Goal: Check status: Check status

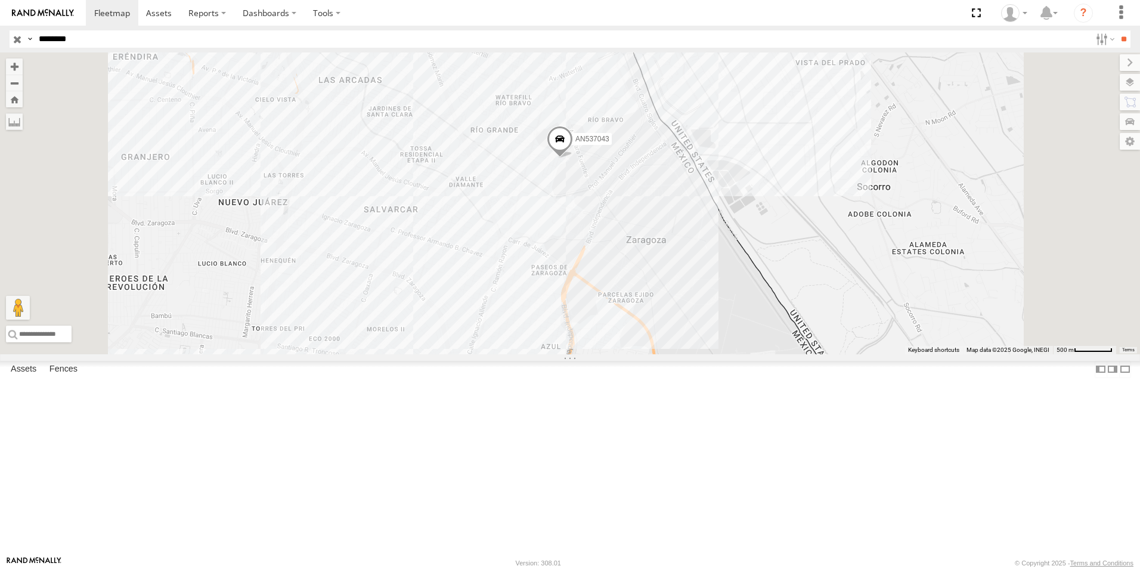
click at [104, 45] on input "********" at bounding box center [562, 38] width 1056 height 17
type input "*"
type input "****"
click at [1117, 30] on input "**" at bounding box center [1124, 38] width 14 height 17
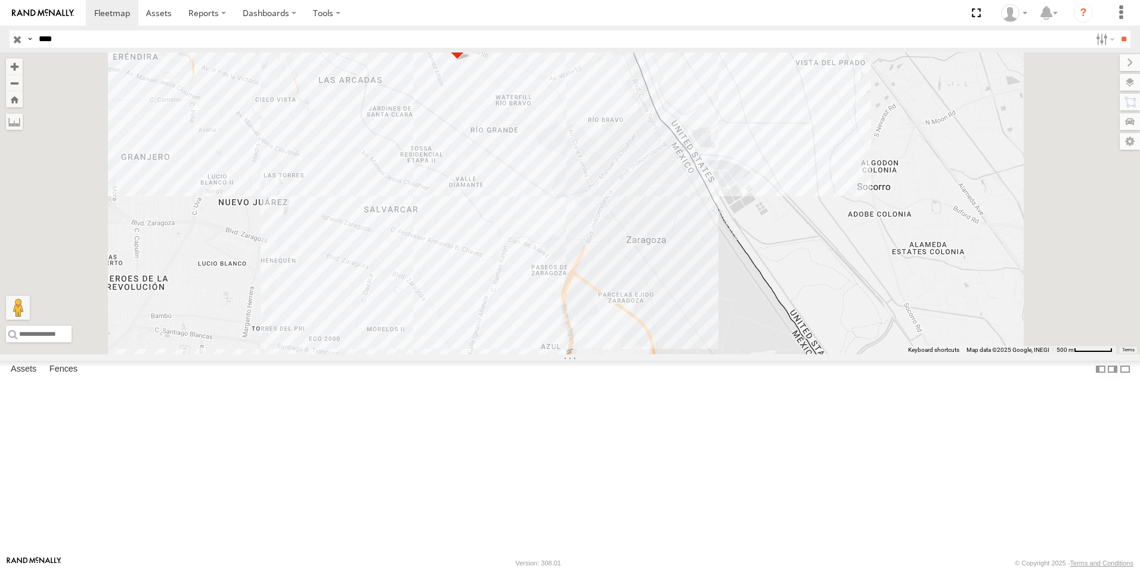
click at [0, 0] on div "c2914" at bounding box center [0, 0] width 0 height 0
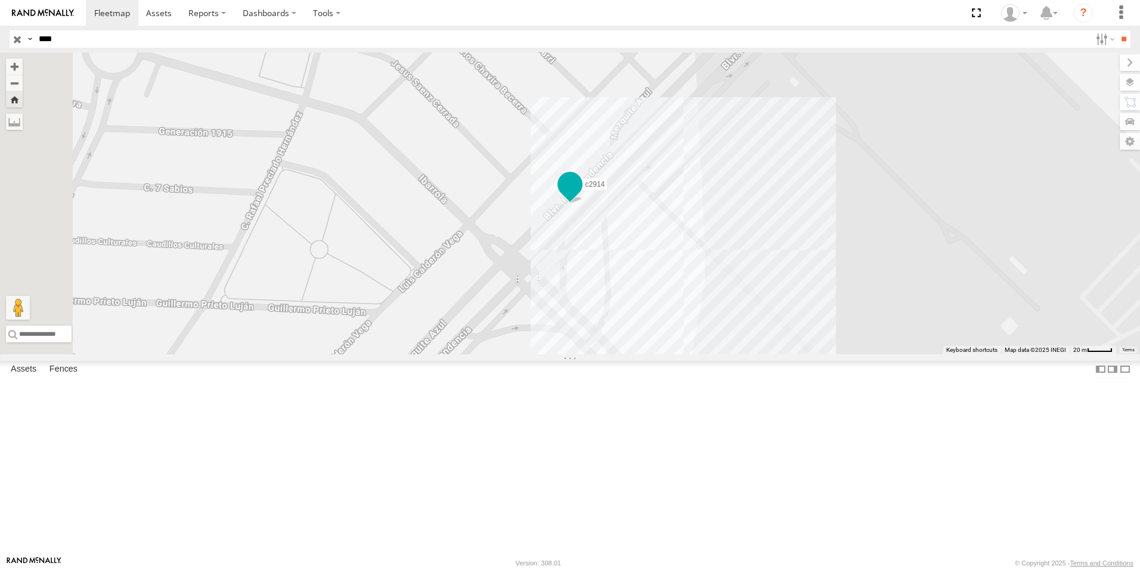
click at [581, 195] on span at bounding box center [569, 183] width 21 height 21
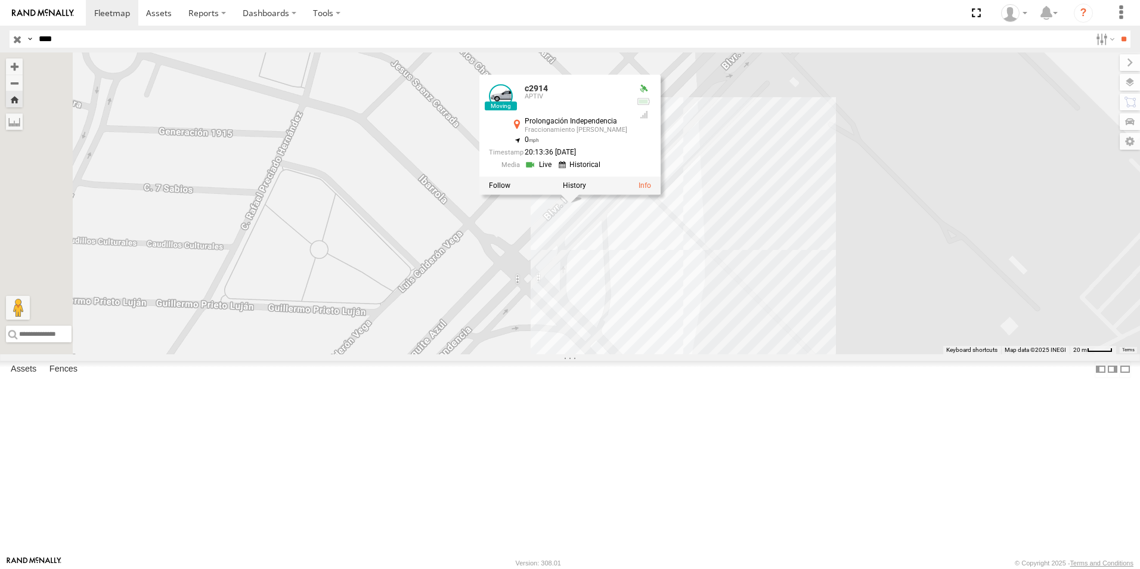
click at [555, 171] on link at bounding box center [540, 165] width 30 height 11
click at [626, 343] on div "c2914 c2914 APTIV Prolongación Independencia Fraccionamiento Manuel Gómez Morín…" at bounding box center [570, 203] width 1140 height 302
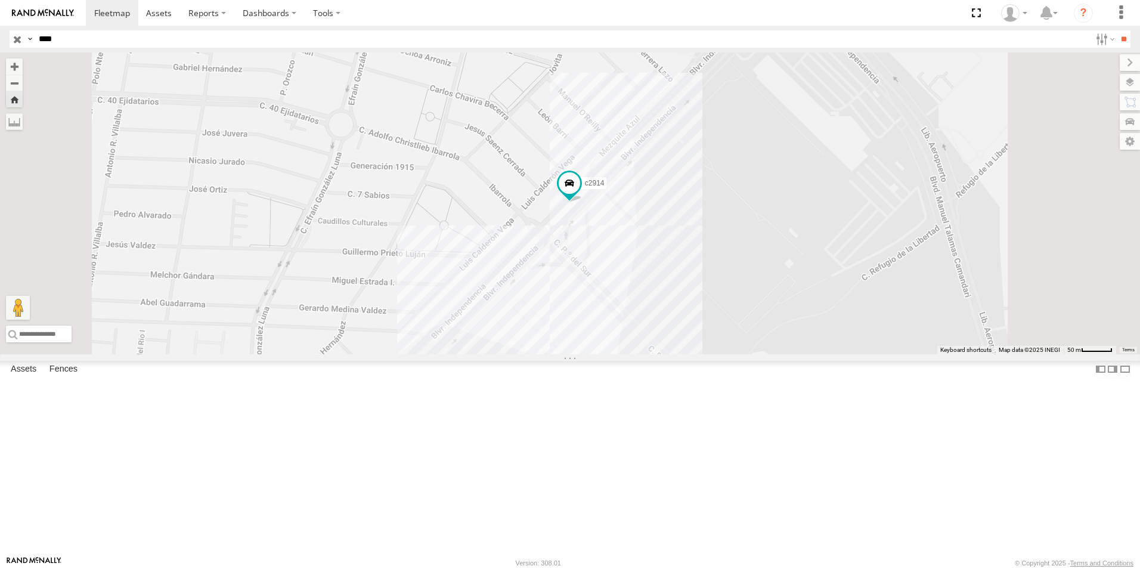
drag, startPoint x: 689, startPoint y: 445, endPoint x: 670, endPoint y: 308, distance: 139.0
click at [671, 310] on div "c2914" at bounding box center [570, 203] width 1140 height 302
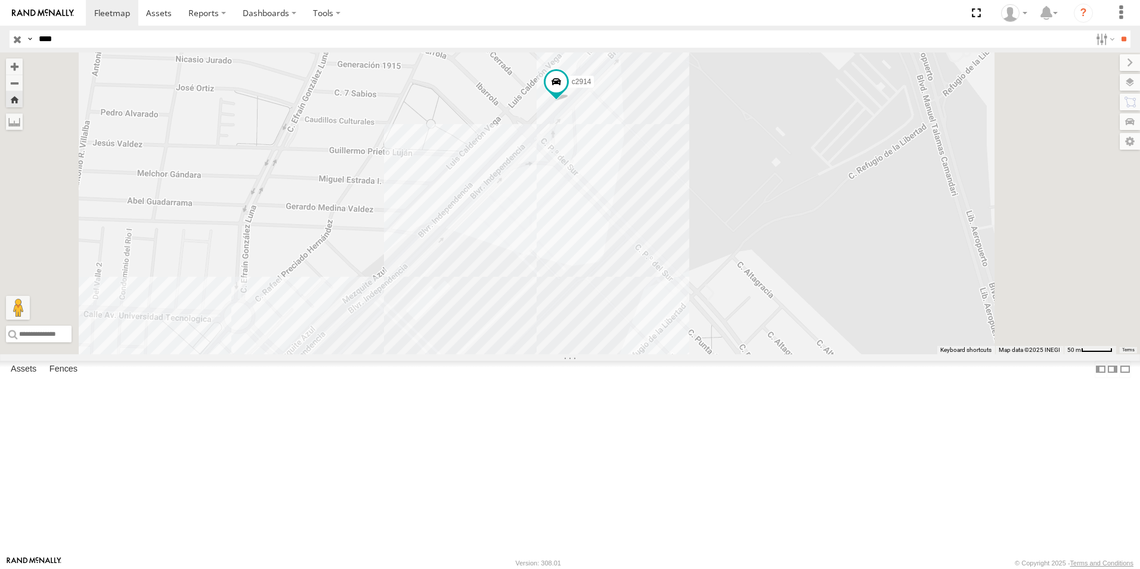
click at [643, 354] on div "c2914" at bounding box center [570, 203] width 1140 height 302
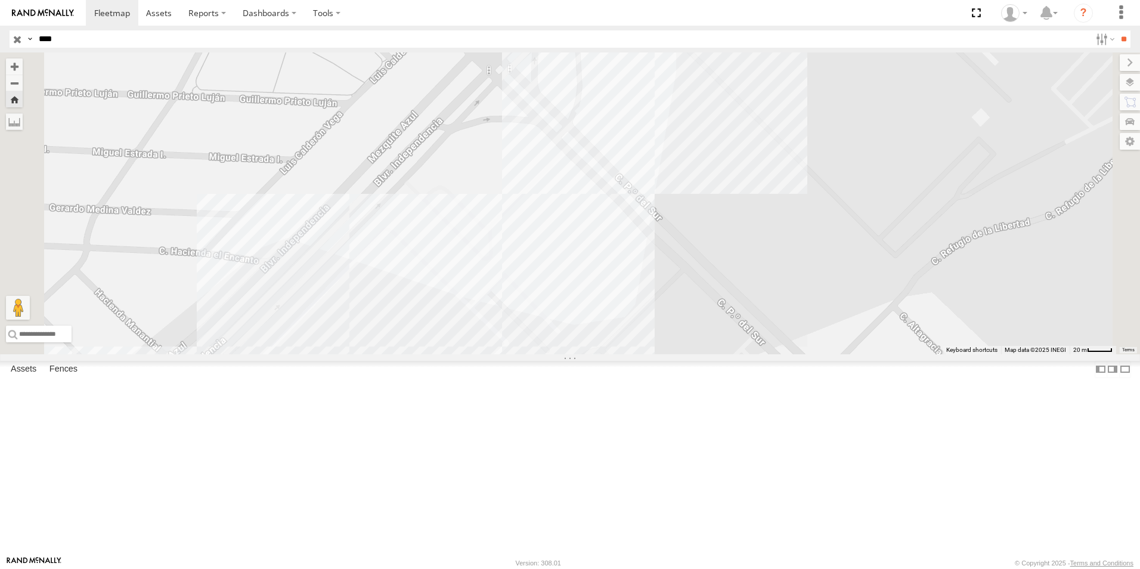
drag, startPoint x: 696, startPoint y: 323, endPoint x: 697, endPoint y: 299, distance: 23.9
click at [697, 299] on div "c2914 EATON EATON 11" at bounding box center [570, 203] width 1140 height 302
click at [855, 354] on div "c2914 EATON EATON 11" at bounding box center [570, 203] width 1140 height 302
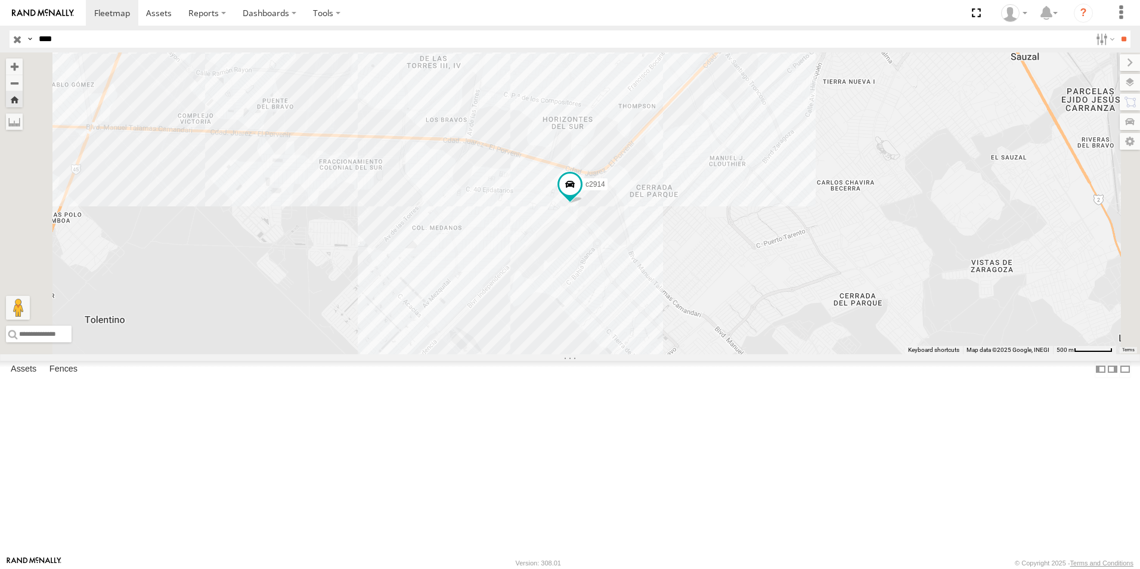
click at [0, 0] on div "C2914" at bounding box center [0, 0] width 0 height 0
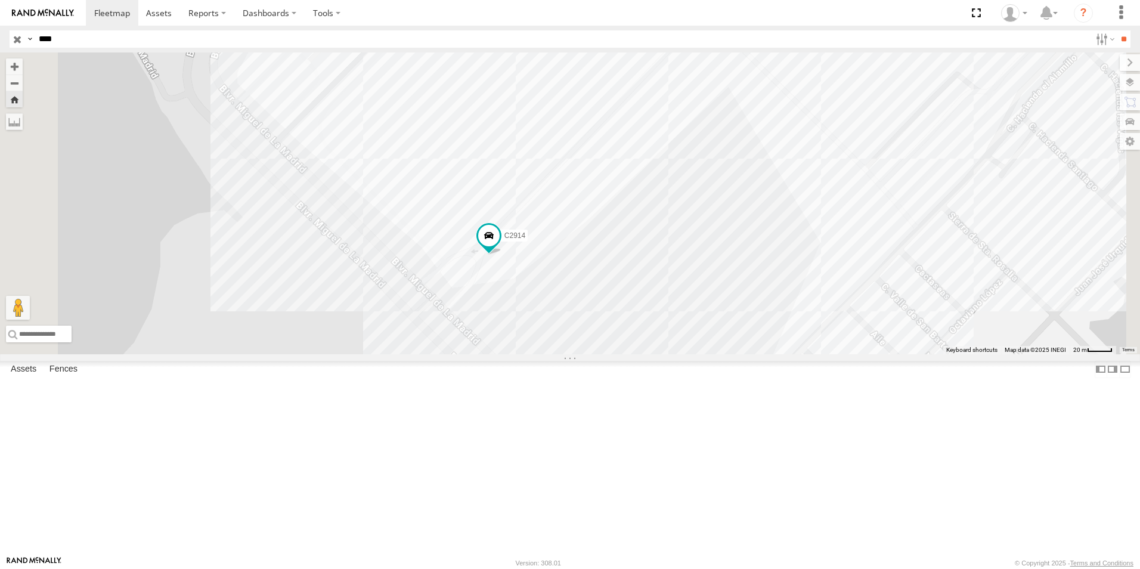
drag, startPoint x: 667, startPoint y: 352, endPoint x: 589, endPoint y: 401, distance: 92.4
click at [589, 354] on div "C2914" at bounding box center [570, 203] width 1140 height 302
